Goal: Information Seeking & Learning: Learn about a topic

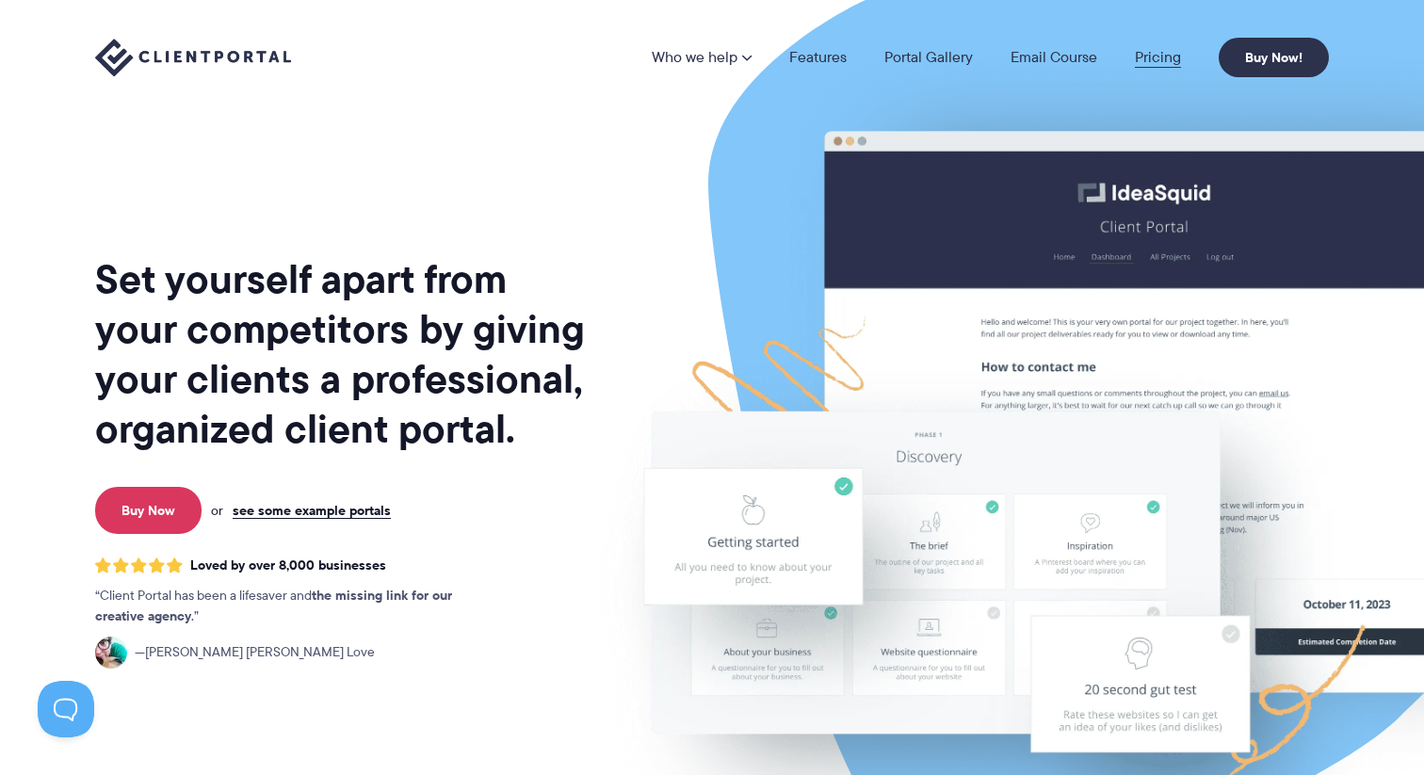
click at [1143, 58] on link "Pricing" at bounding box center [1158, 57] width 46 height 15
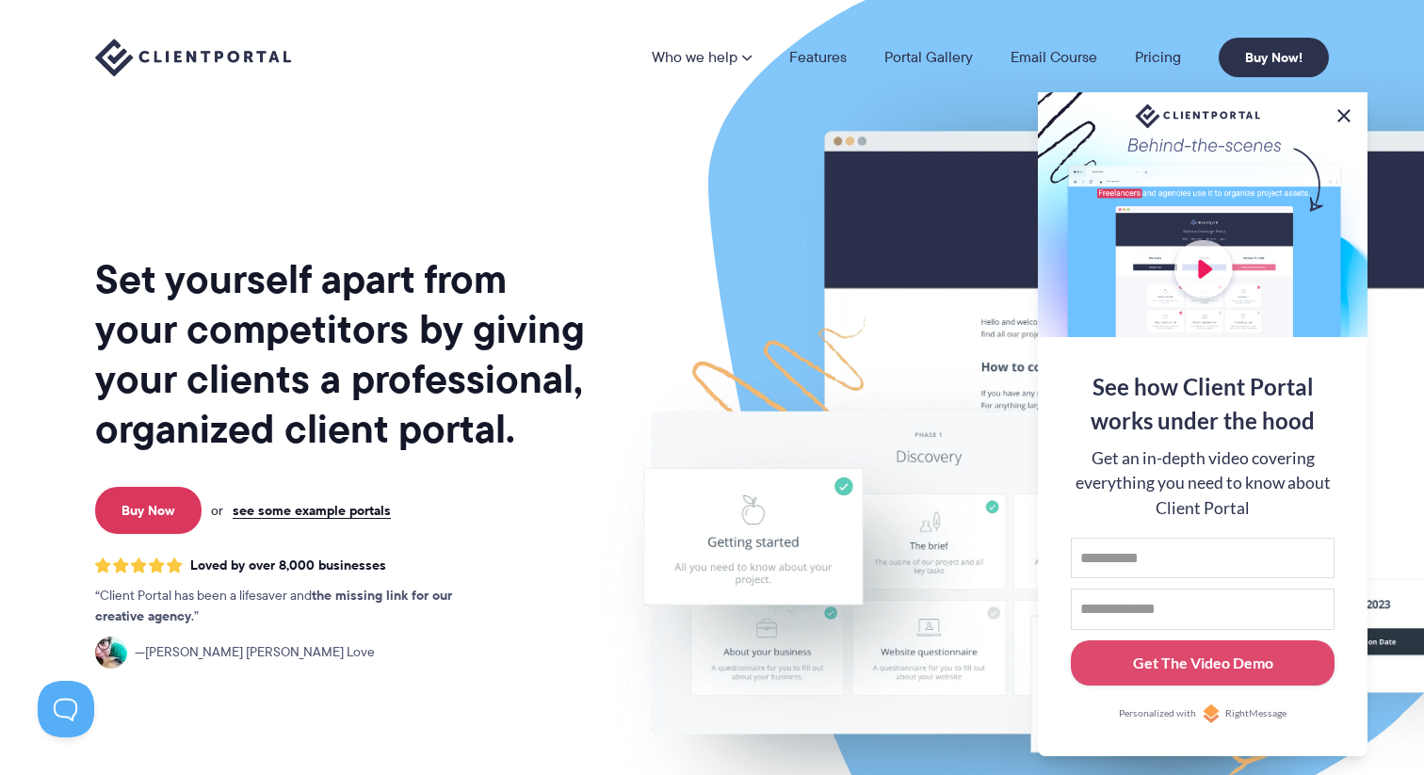
click at [1342, 105] on button at bounding box center [1344, 116] width 23 height 23
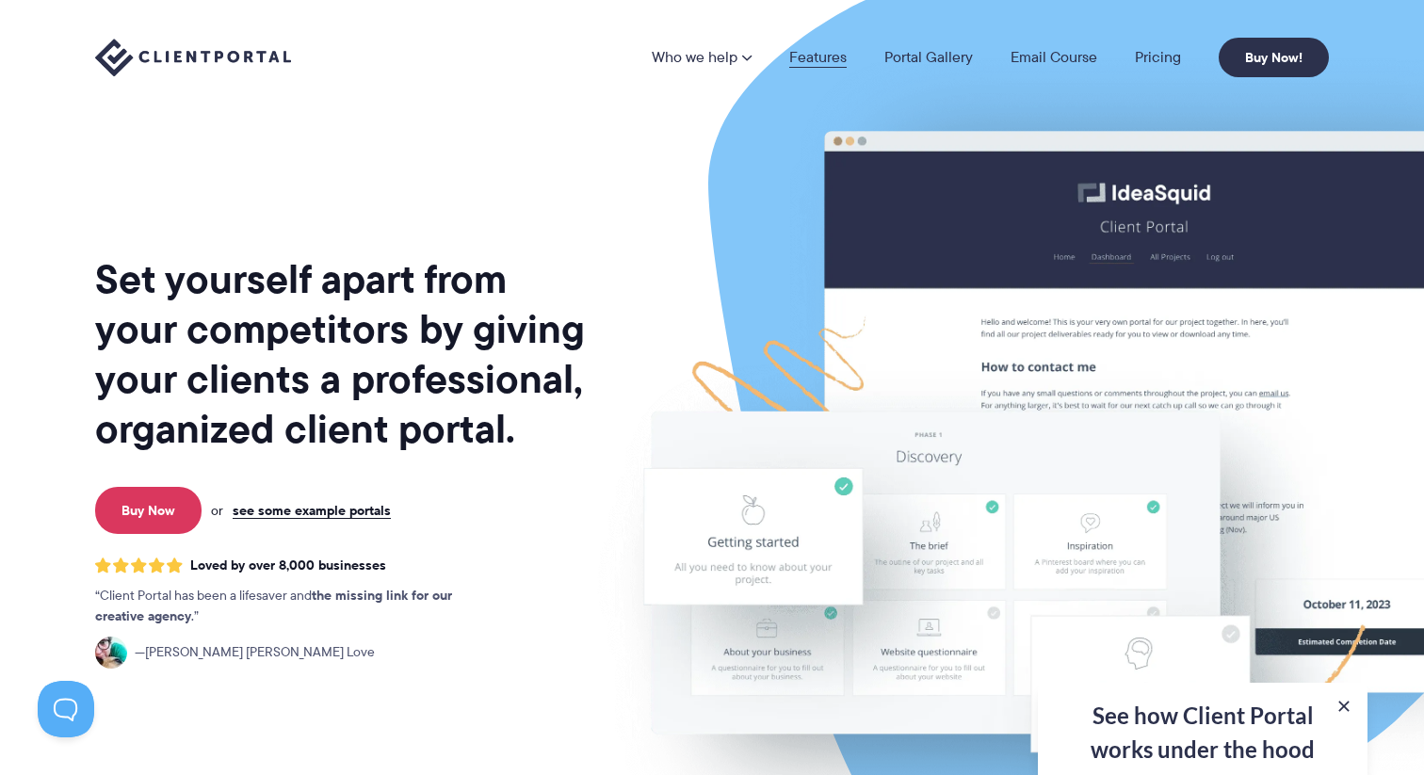
click at [805, 56] on link "Features" at bounding box center [817, 57] width 57 height 15
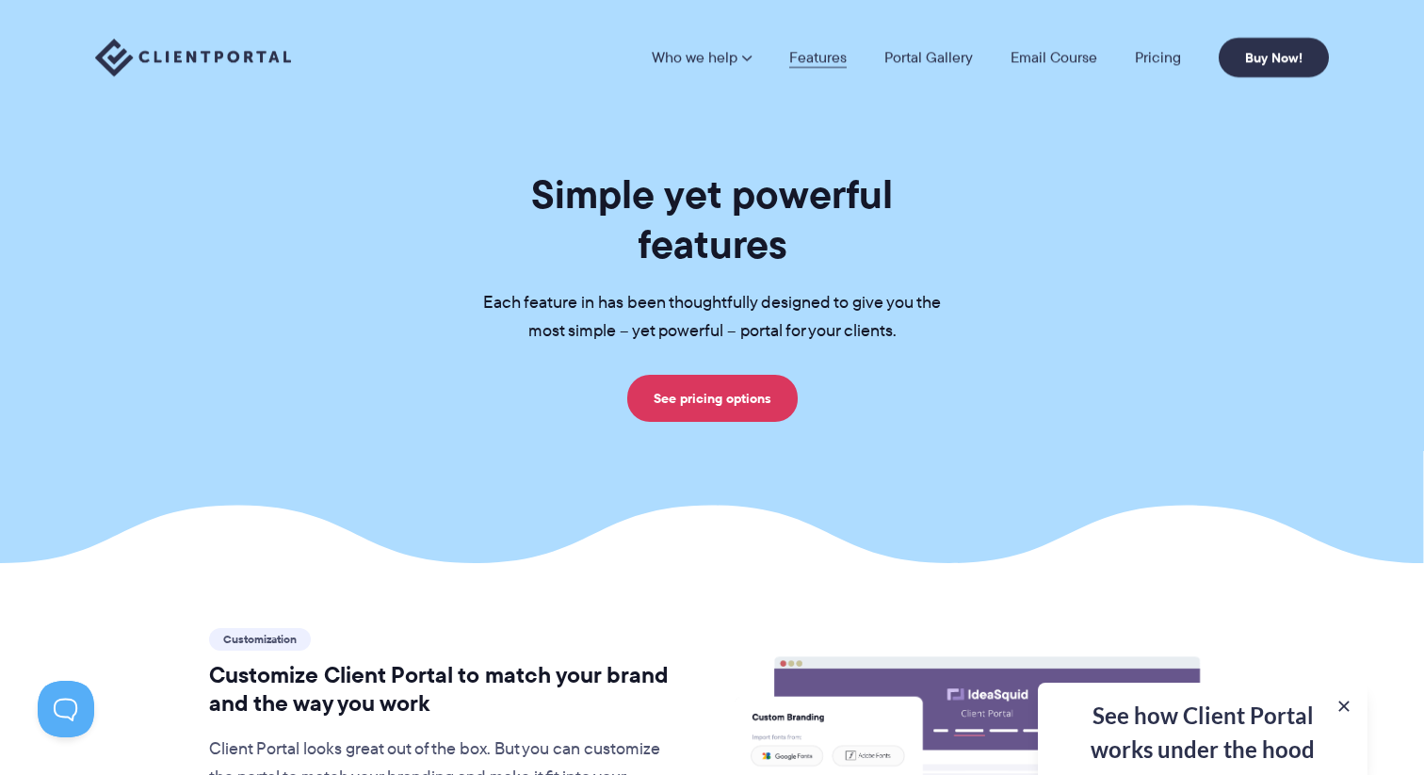
click at [829, 53] on link "Features" at bounding box center [817, 57] width 57 height 15
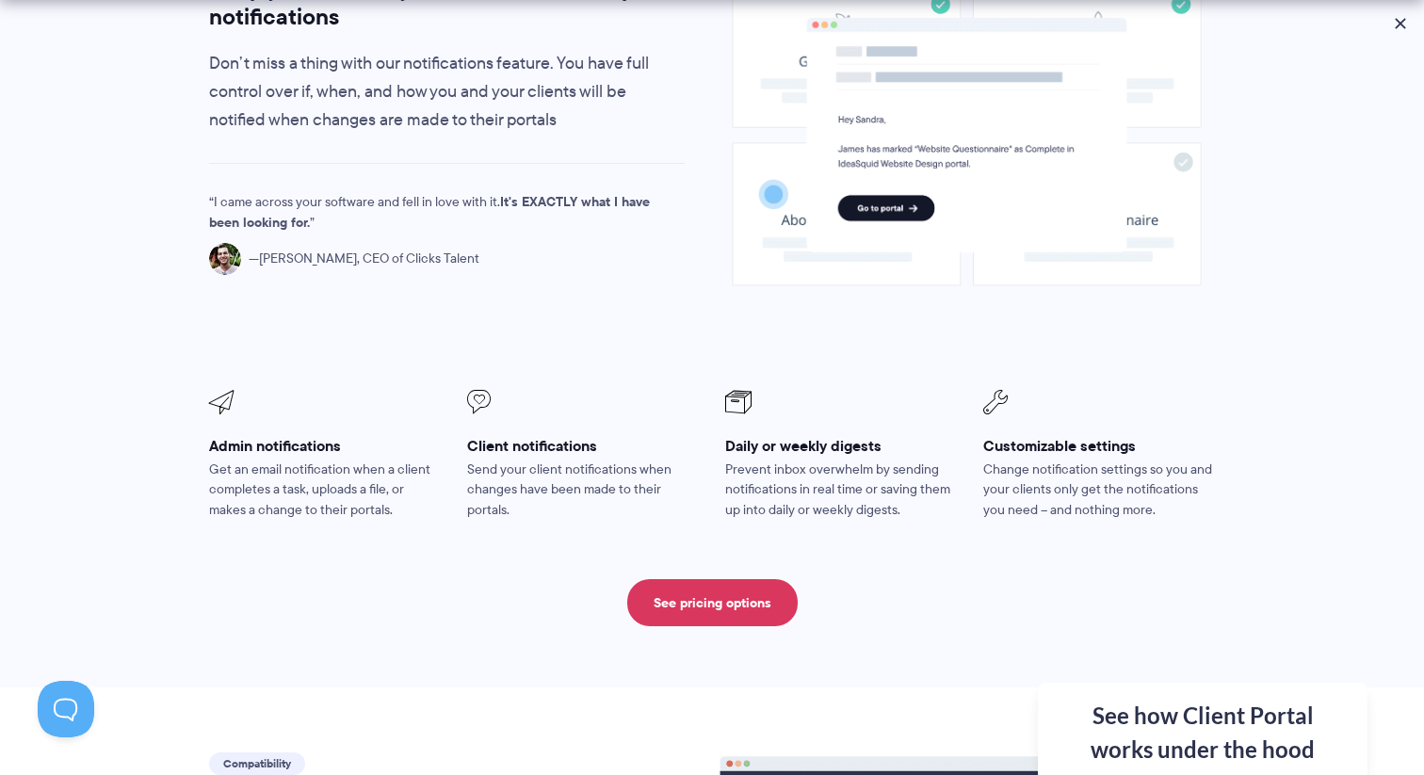
scroll to position [1502, 0]
